Goal: Task Accomplishment & Management: Use online tool/utility

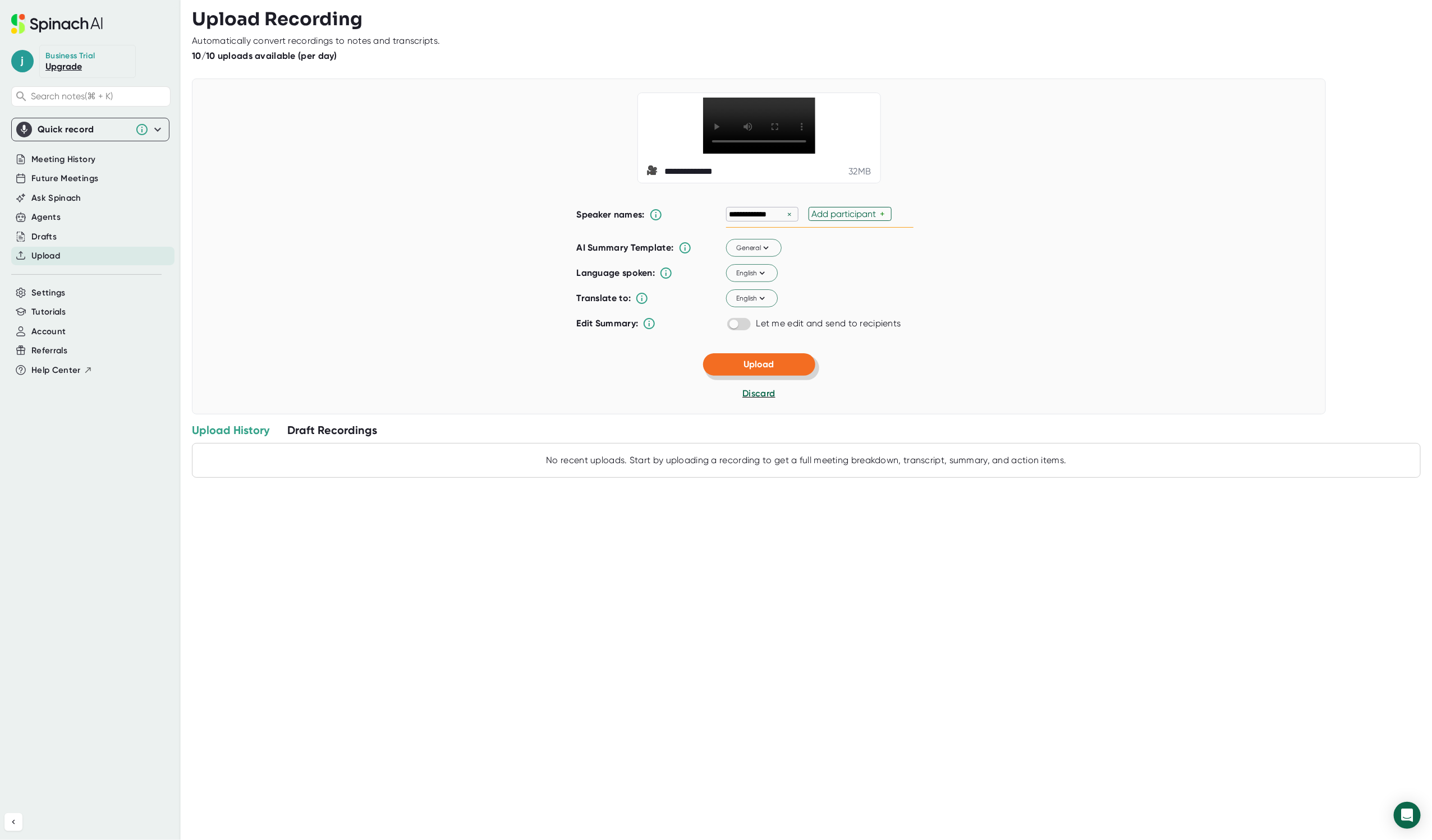
click at [769, 370] on span "Upload" at bounding box center [759, 365] width 30 height 11
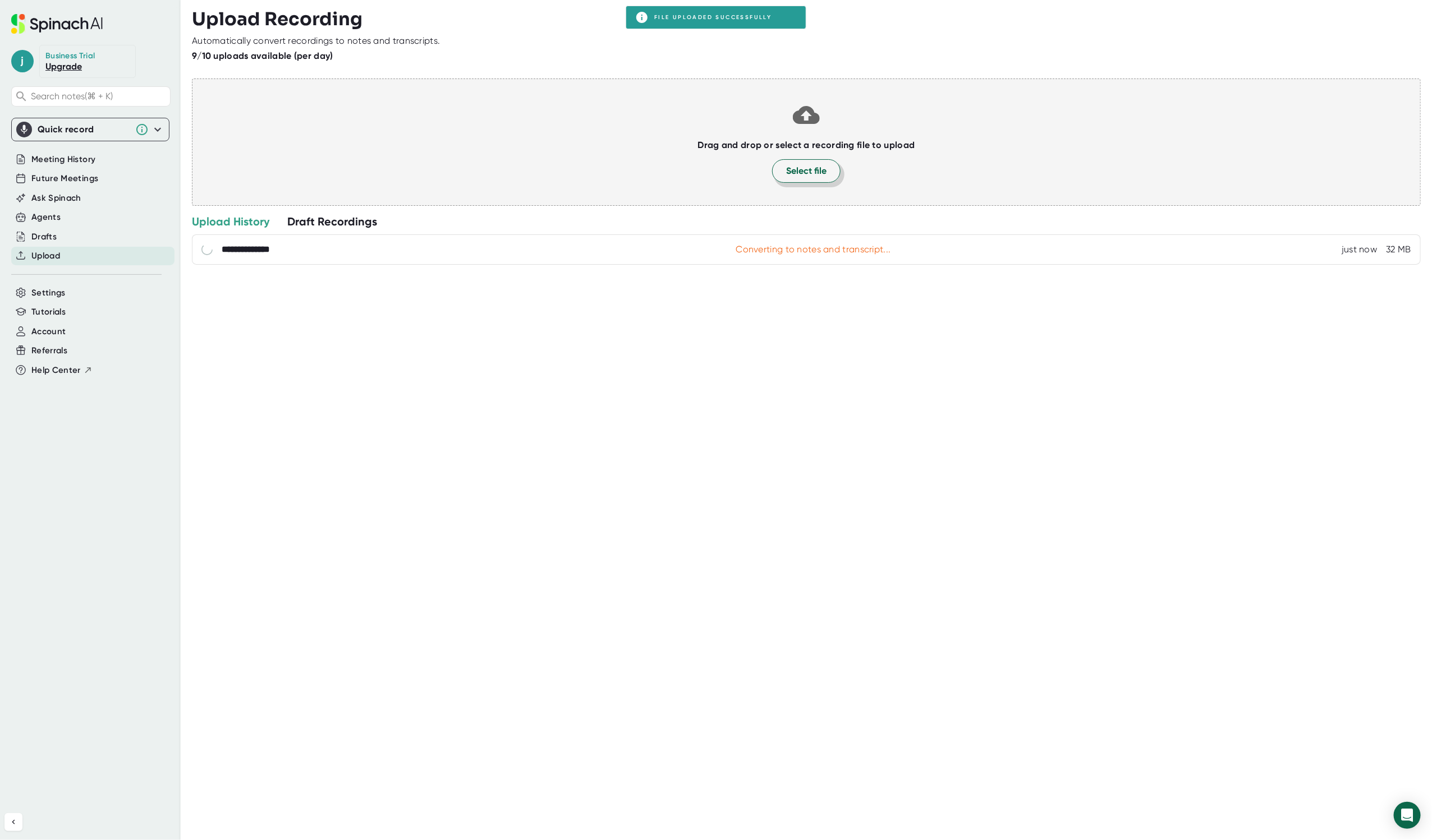
click at [813, 170] on span "Select file" at bounding box center [806, 171] width 40 height 14
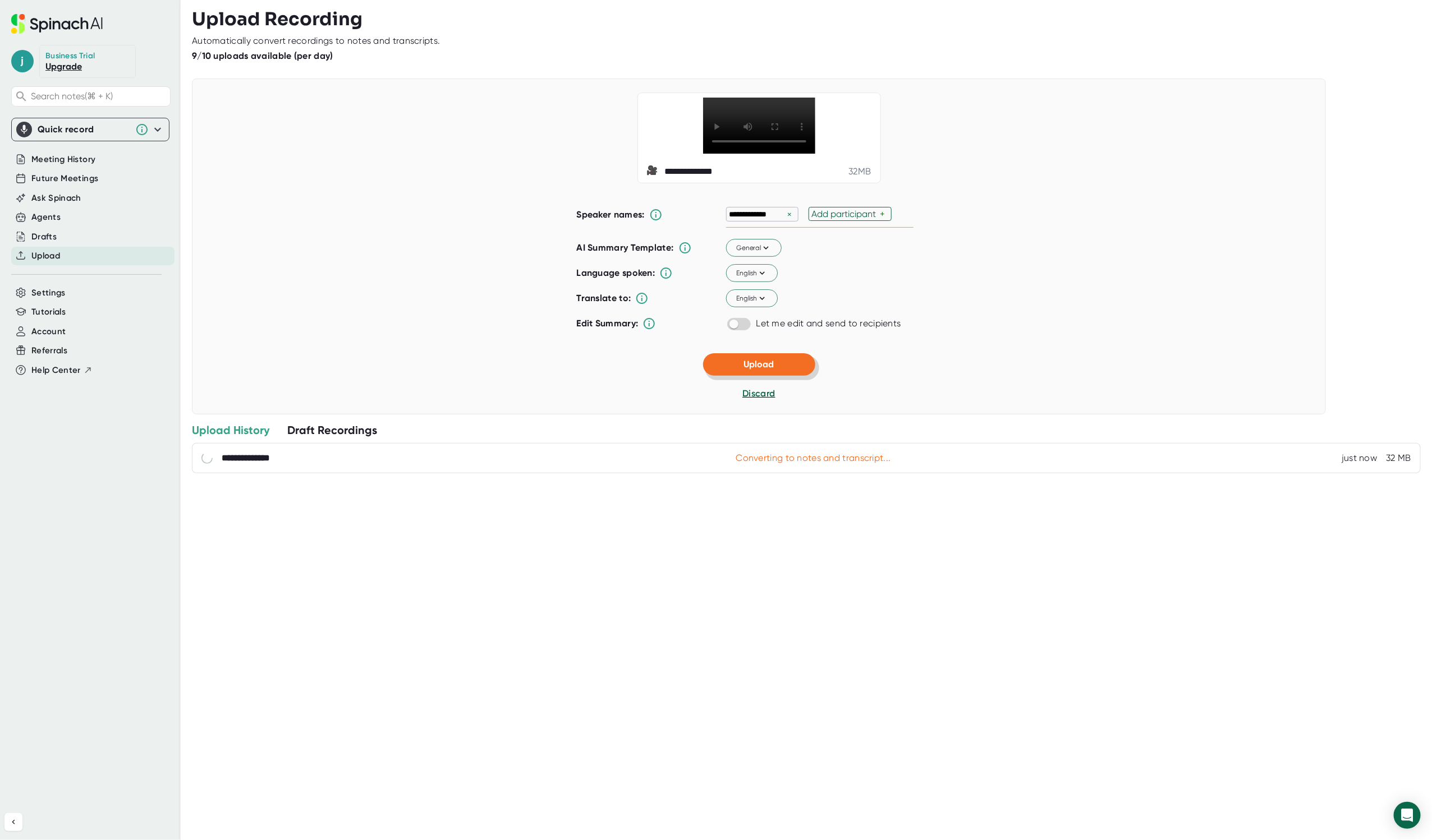
click at [778, 376] on button "Upload" at bounding box center [759, 364] width 112 height 23
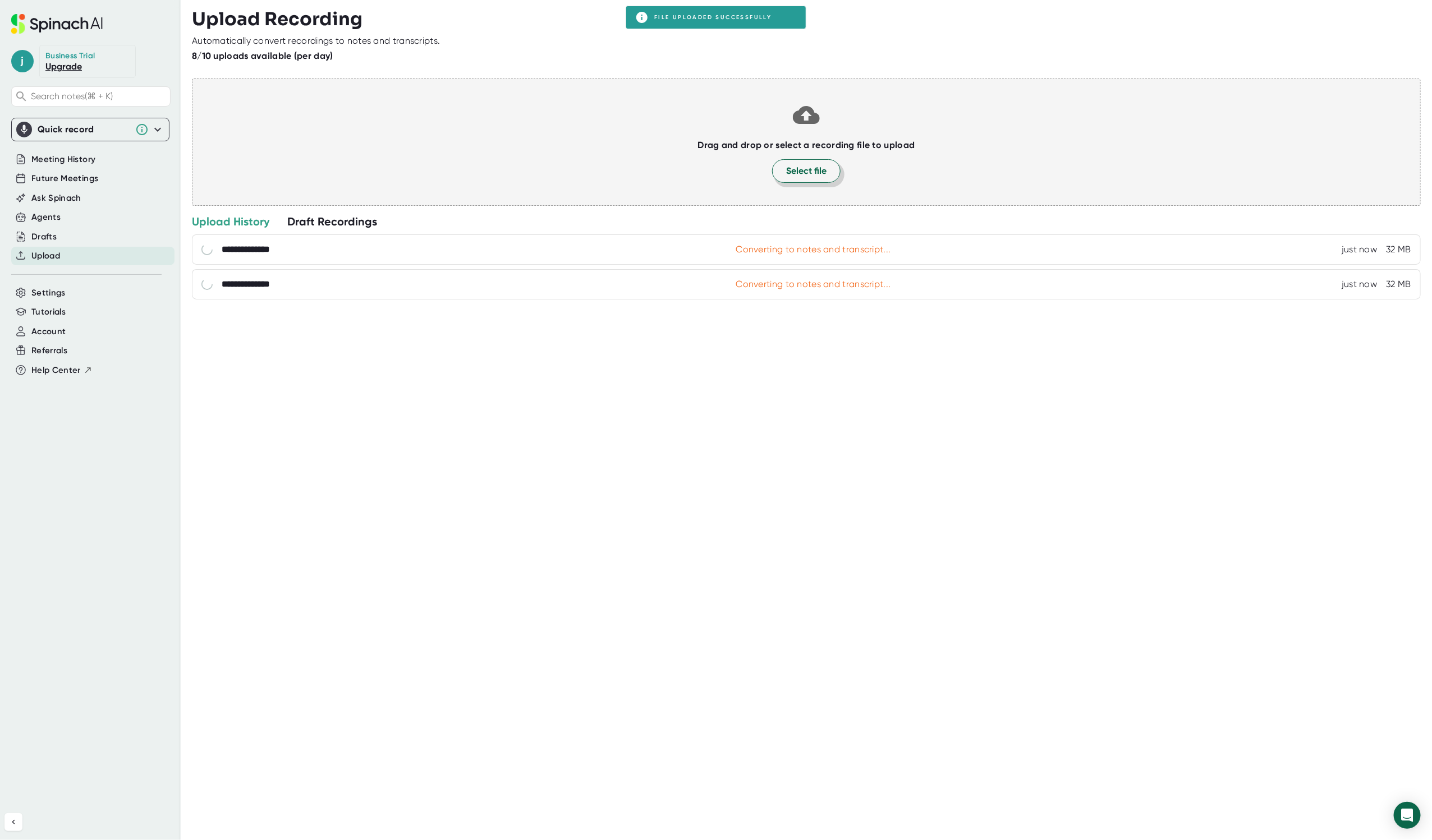
click at [827, 165] on button "Select file" at bounding box center [807, 171] width 69 height 23
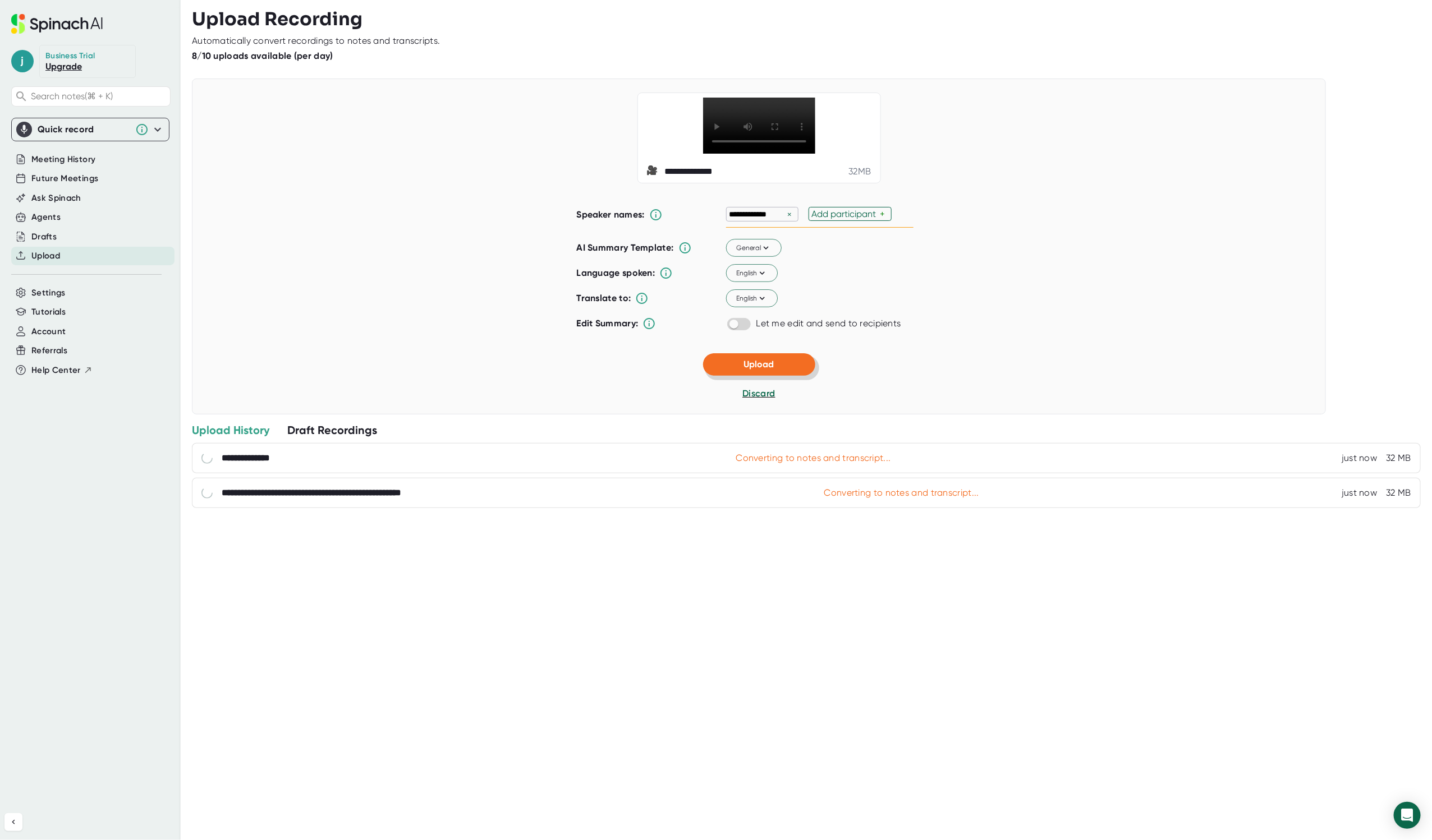
click at [780, 376] on button "Upload" at bounding box center [759, 364] width 112 height 23
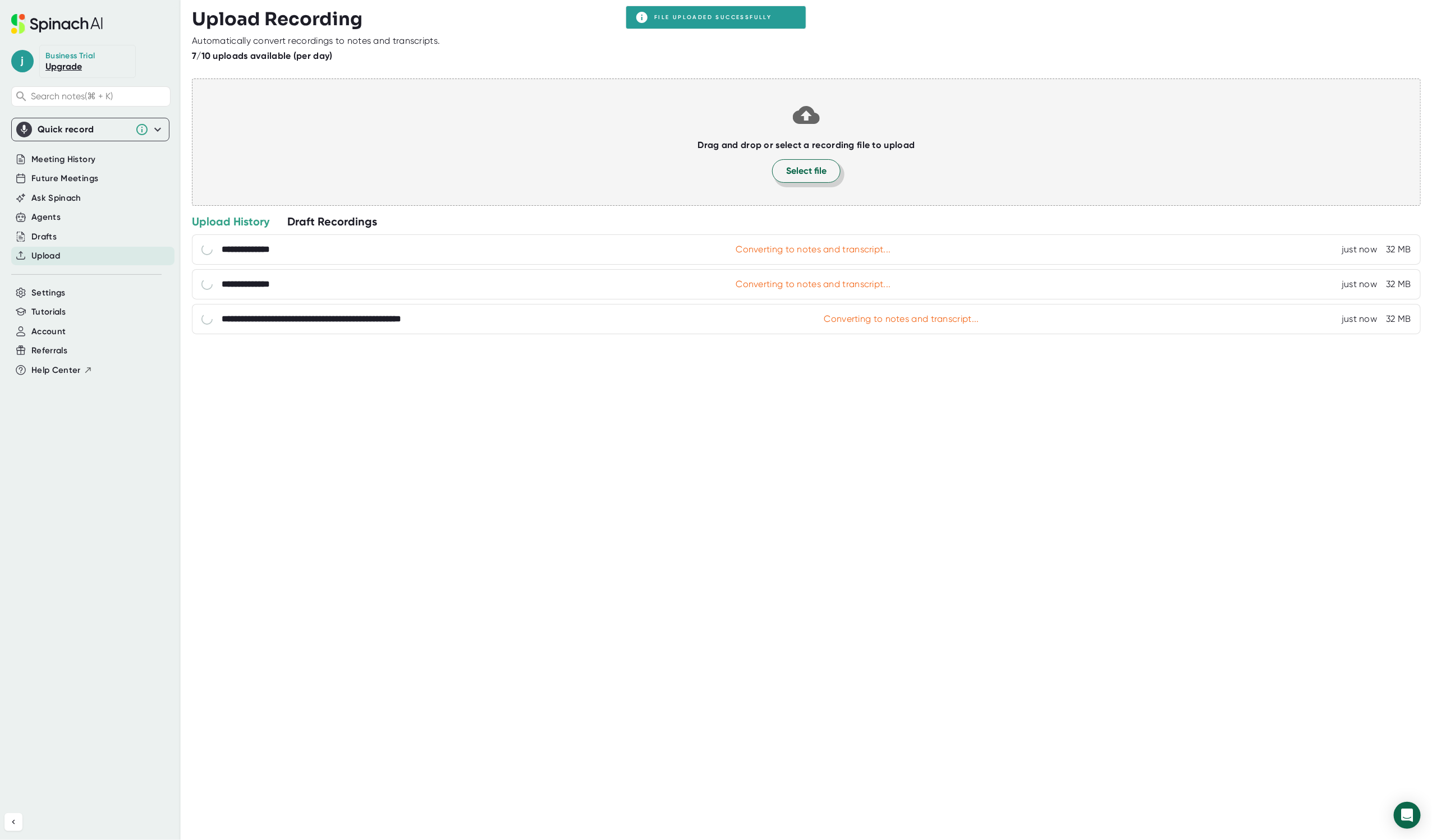
click at [809, 171] on span "Select file" at bounding box center [806, 171] width 40 height 14
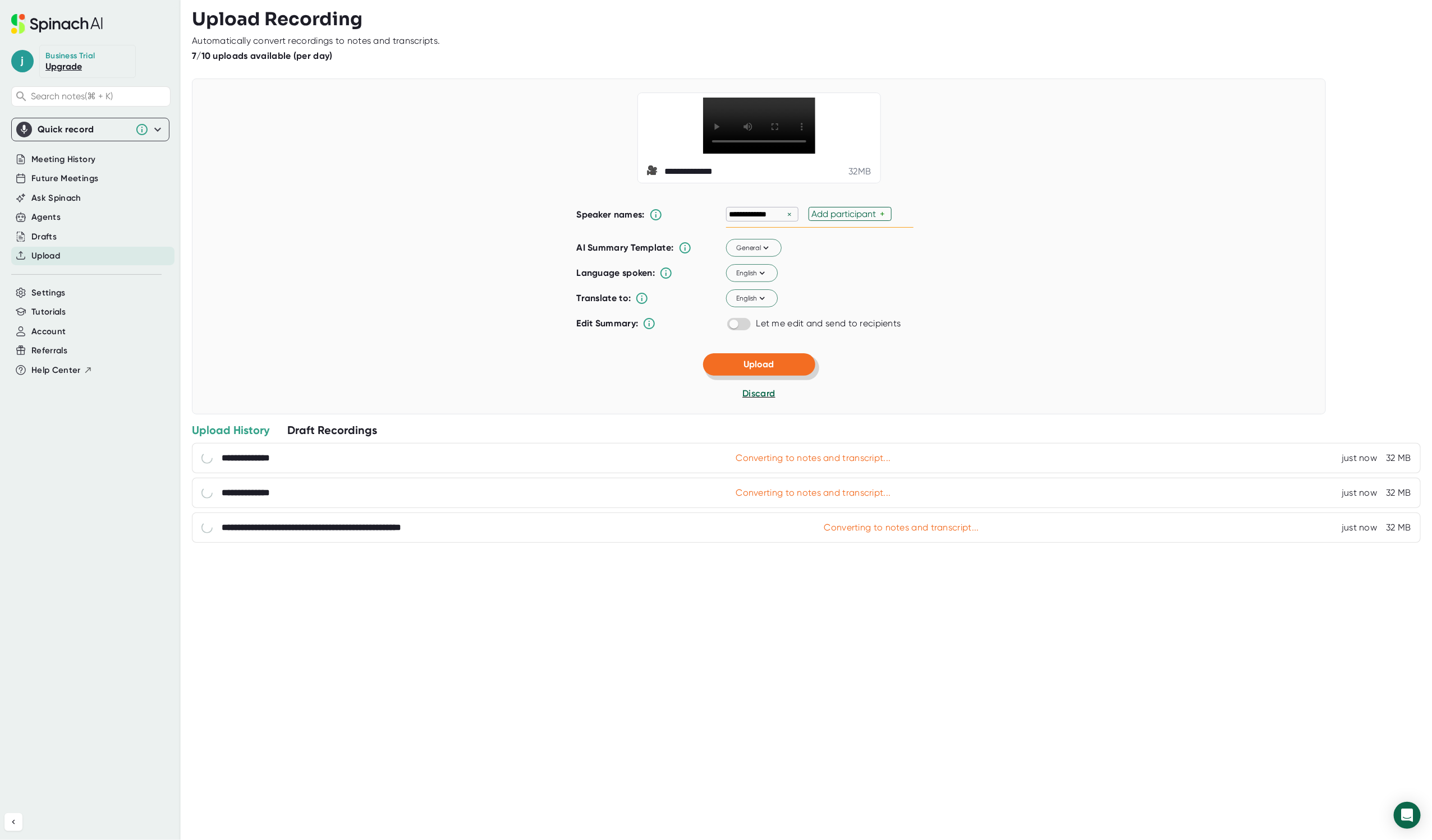
click at [798, 376] on button "Upload" at bounding box center [759, 364] width 112 height 23
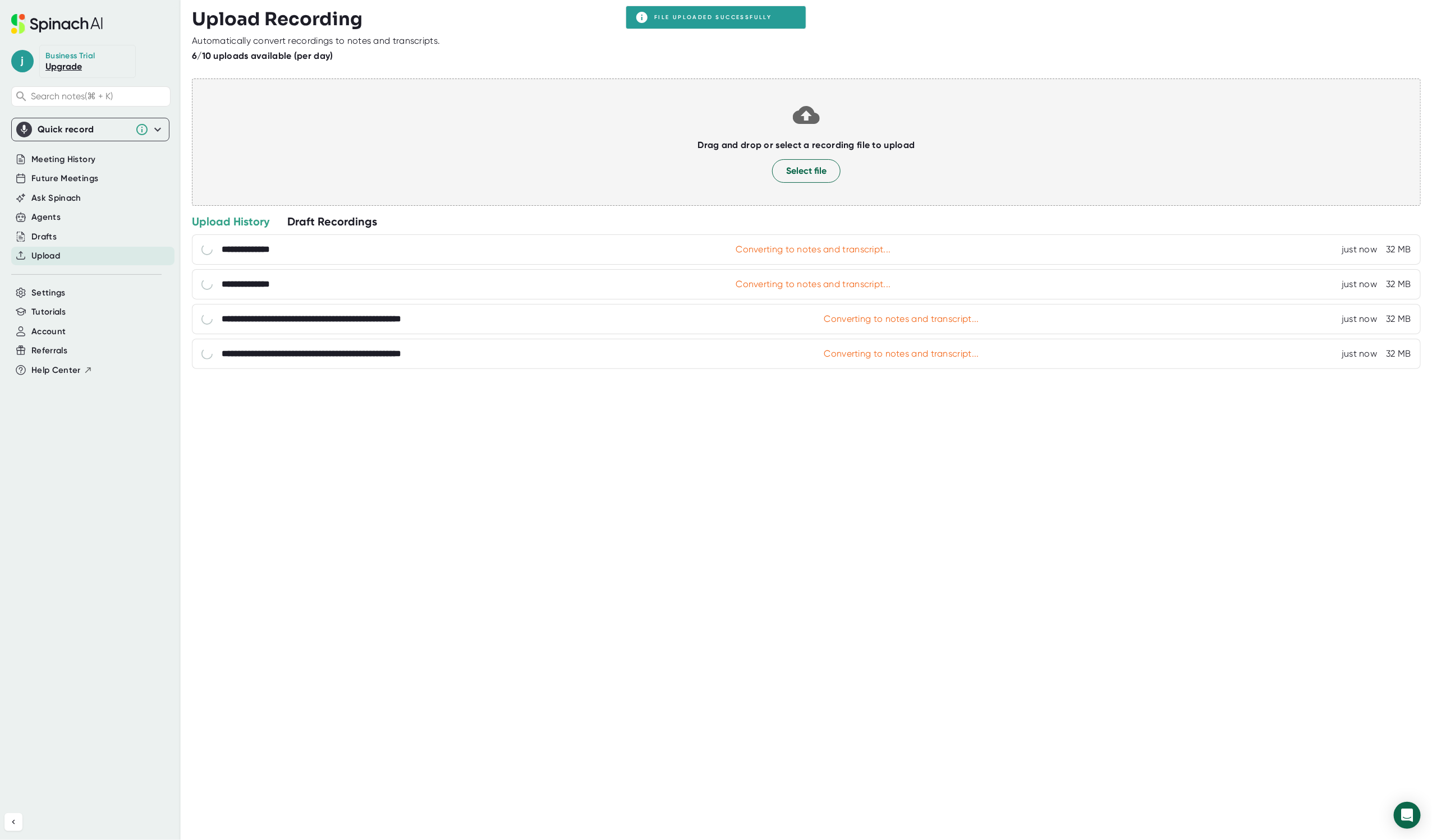
click at [767, 526] on div "**********" at bounding box center [812, 420] width 1240 height 840
click at [786, 173] on span "Select file" at bounding box center [806, 171] width 40 height 14
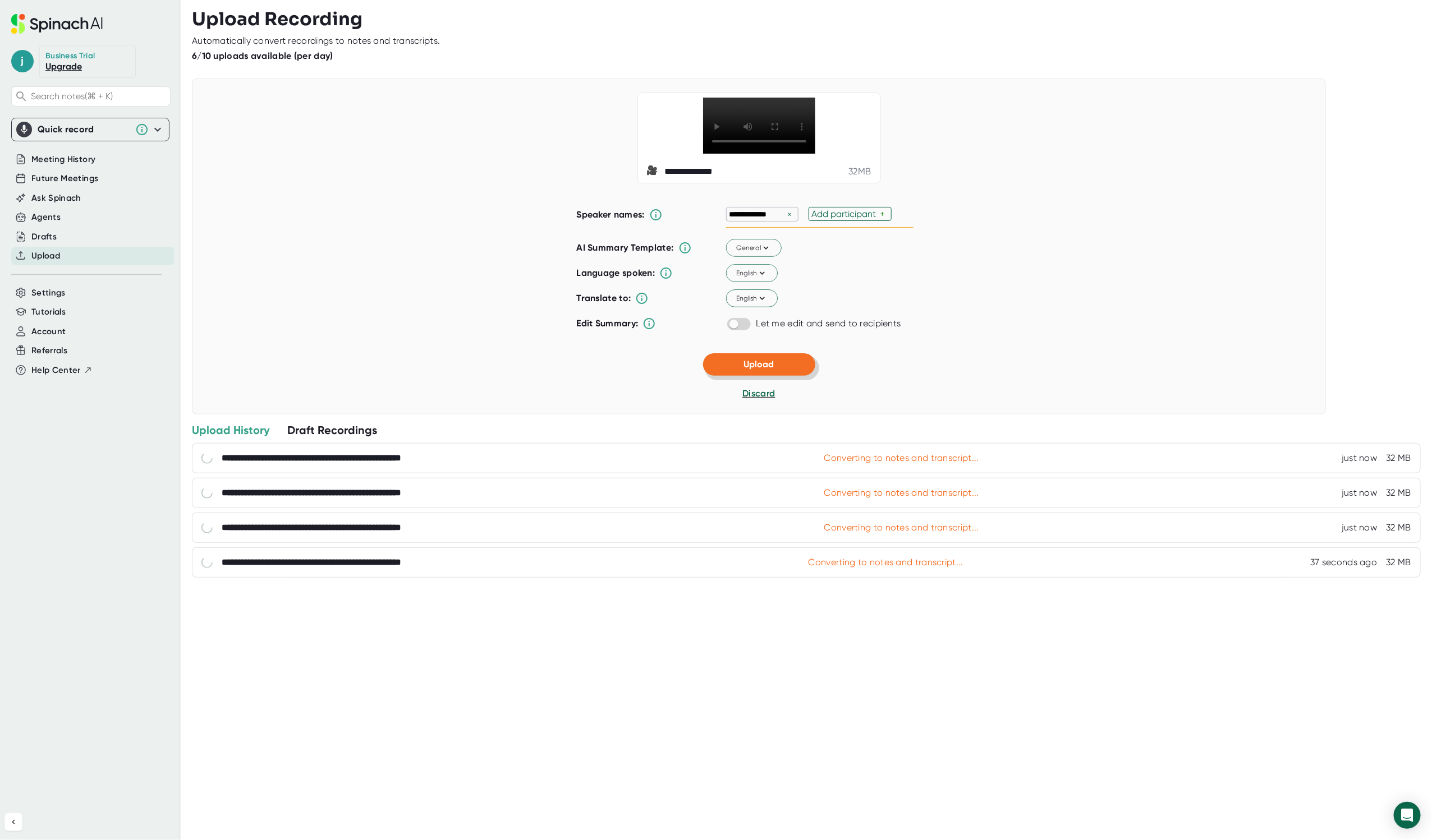
click at [783, 376] on button "Upload" at bounding box center [759, 364] width 112 height 23
